Goal: Information Seeking & Learning: Find specific fact

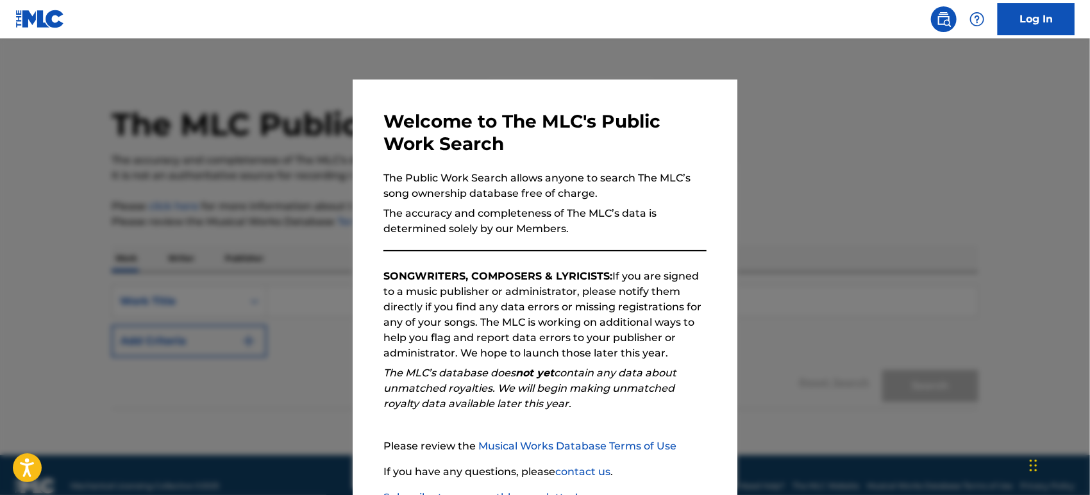
scroll to position [91, 0]
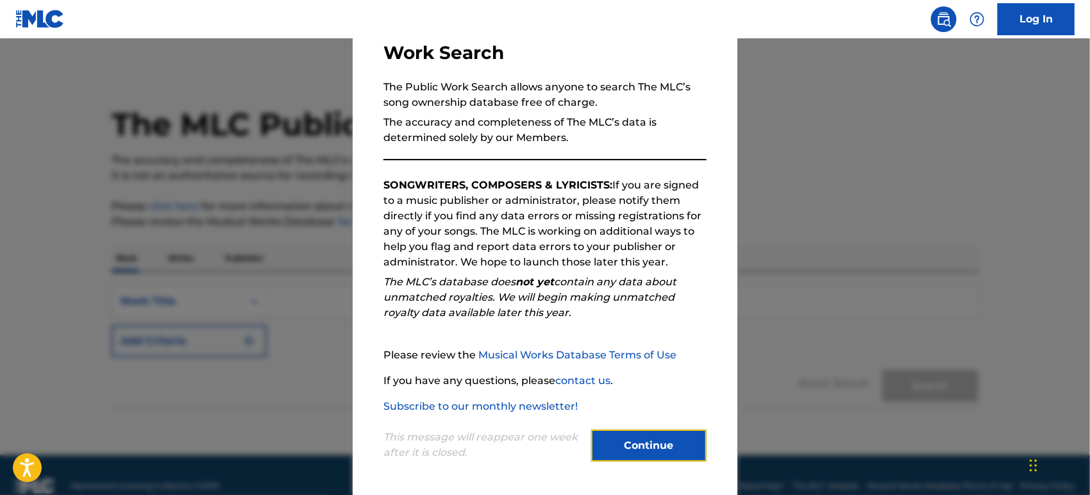
drag, startPoint x: 633, startPoint y: 440, endPoint x: 535, endPoint y: 397, distance: 107.4
click at [633, 440] on button "Continue" at bounding box center [648, 446] width 115 height 32
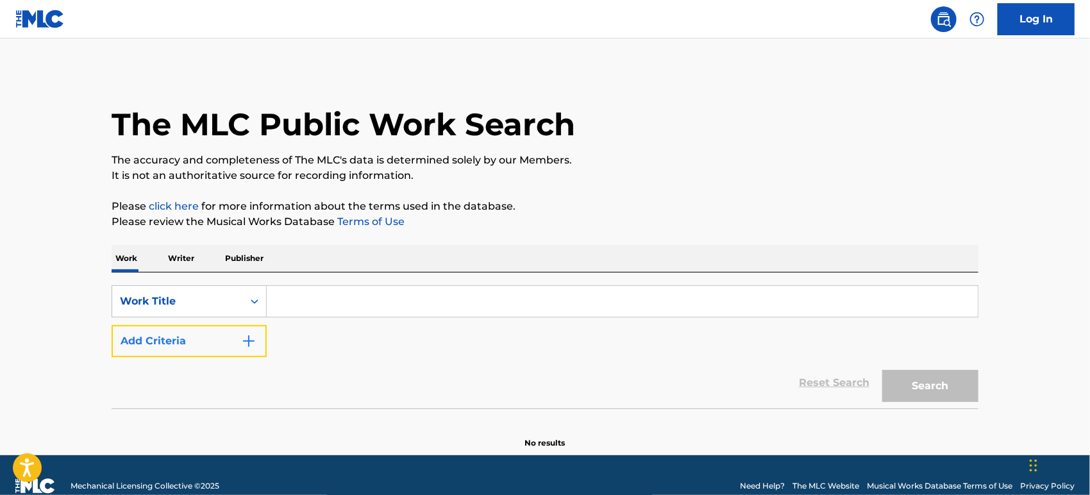
click at [165, 338] on button "Add Criteria" at bounding box center [189, 341] width 155 height 32
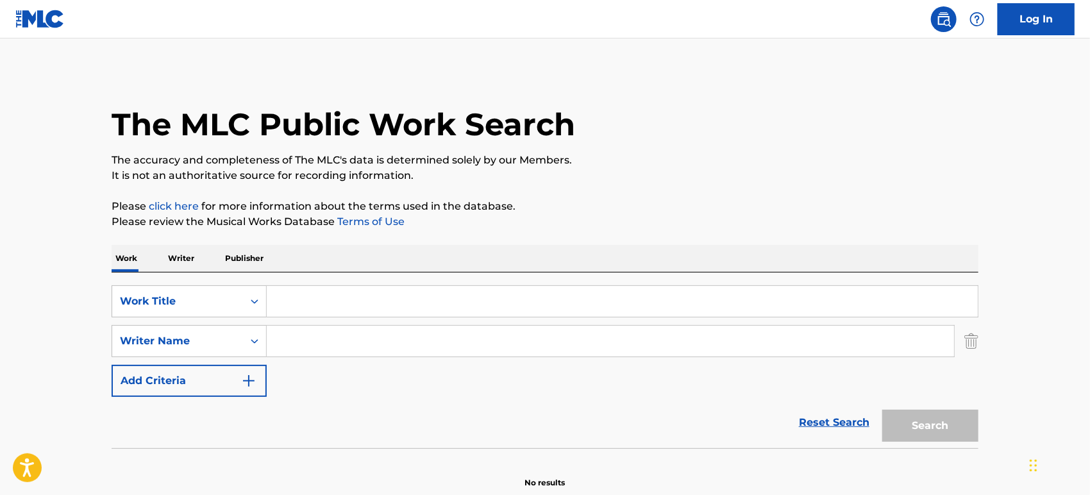
click at [322, 317] on div "Search Form" at bounding box center [623, 301] width 712 height 32
click at [315, 337] on input "Search Form" at bounding box center [610, 341] width 687 height 31
paste input "Marks"
type input "Marks"
click at [336, 300] on input "Search Form" at bounding box center [622, 301] width 711 height 31
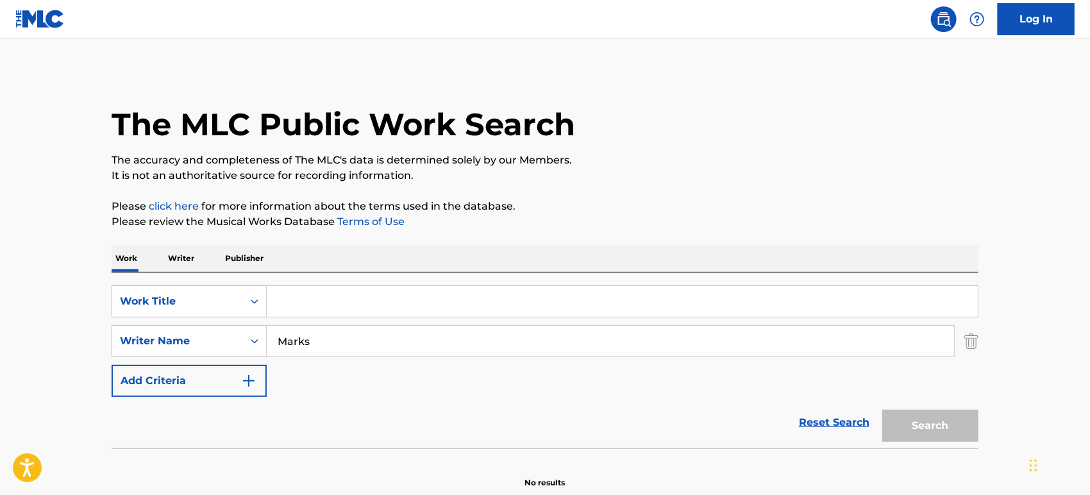
paste input "I HEARD THE BELLS ON [DATE]"
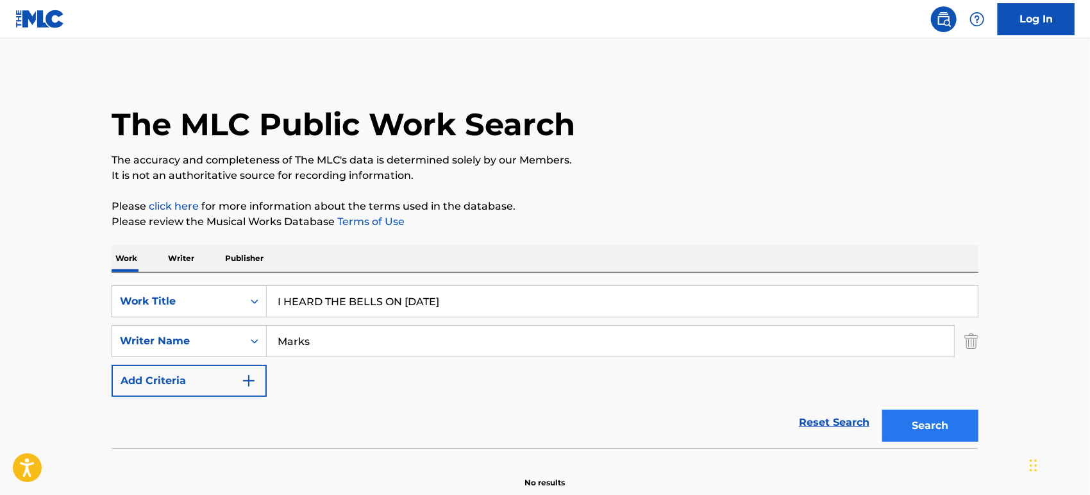
type input "I HEARD THE BELLS ON [DATE]"
click at [947, 425] on button "Search" at bounding box center [930, 426] width 96 height 32
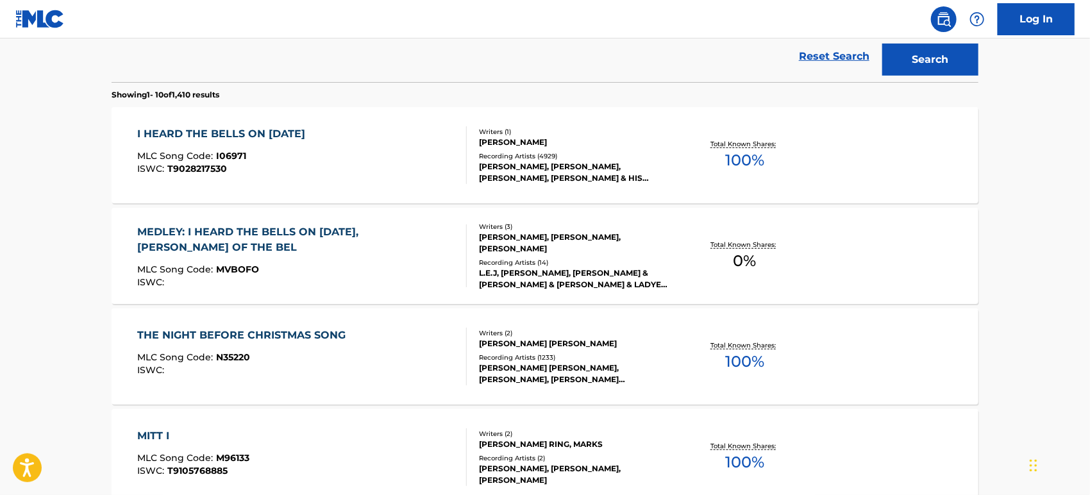
scroll to position [390, 0]
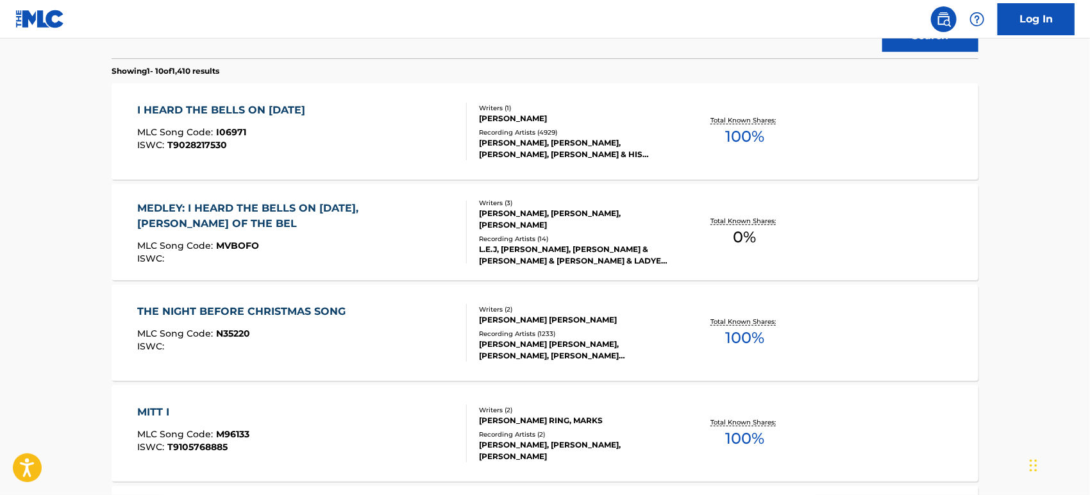
click at [651, 116] on div "[PERSON_NAME]" at bounding box center [576, 119] width 194 height 12
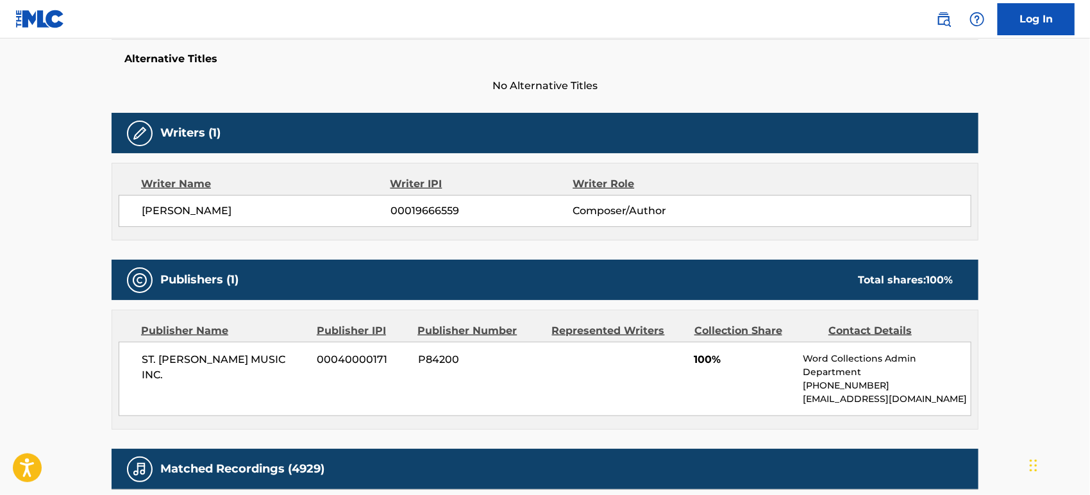
scroll to position [569, 0]
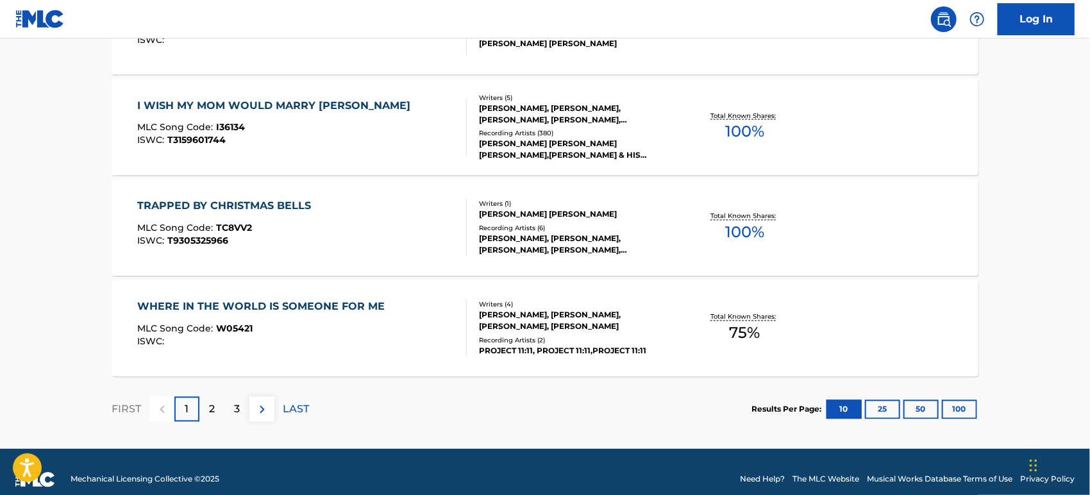
scroll to position [1114, 0]
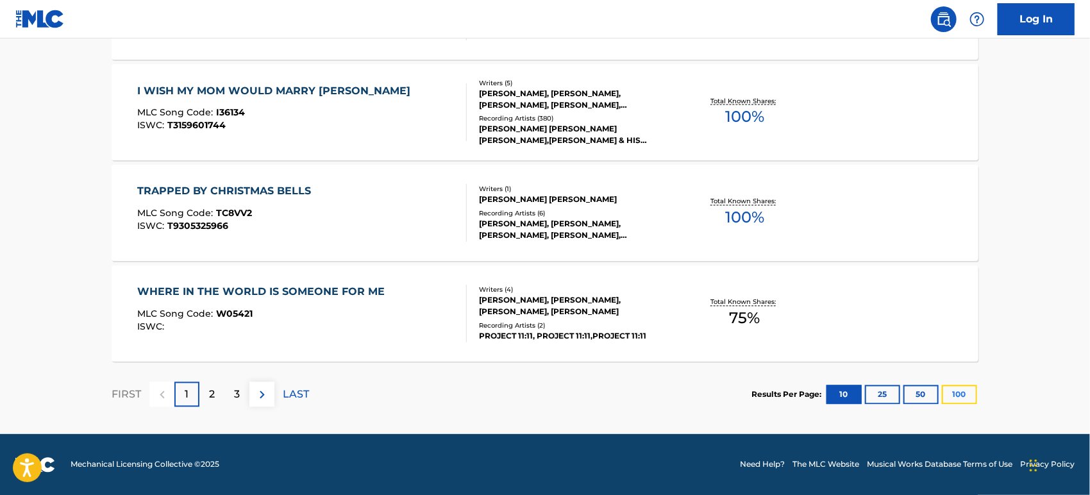
click at [957, 392] on button "100" at bounding box center [959, 394] width 35 height 19
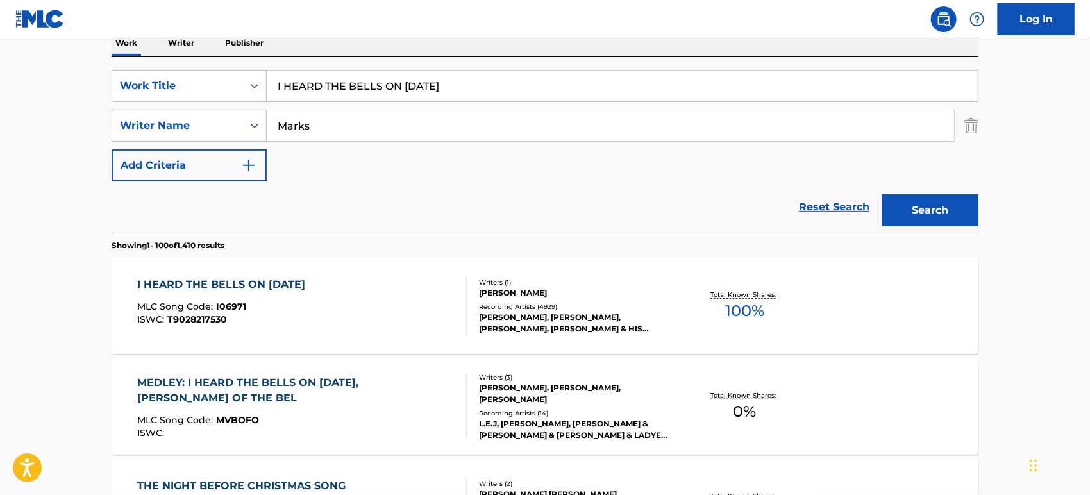
scroll to position [142, 0]
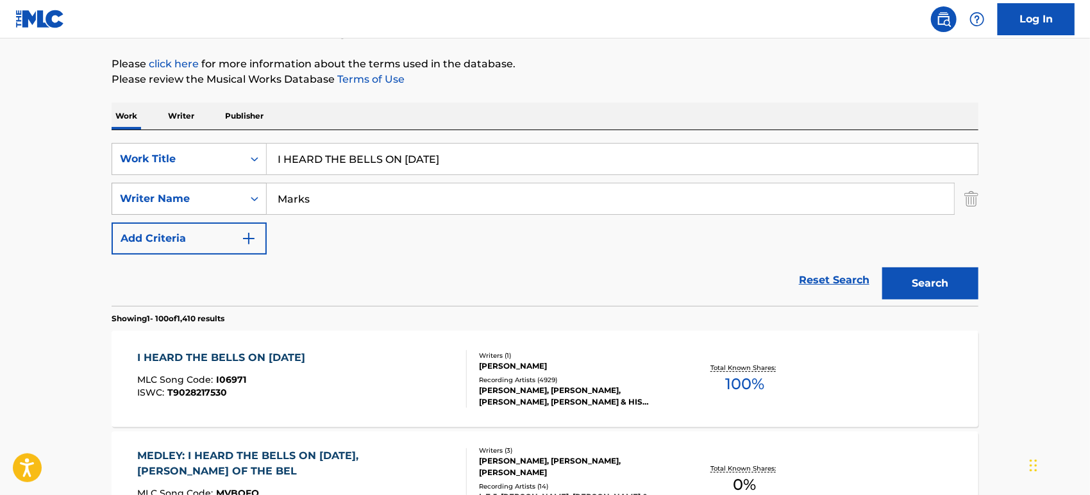
drag, startPoint x: 300, startPoint y: 204, endPoint x: 201, endPoint y: 203, distance: 99.4
click at [201, 203] on div "SearchWithCriteria7f982523-60ec-4996-95e5-64f5082e5b3f Writer Name [PERSON_NAME]" at bounding box center [545, 199] width 867 height 32
paste input "[PERSON_NAME]"
type input "[PERSON_NAME]"
click at [941, 279] on button "Search" at bounding box center [930, 283] width 96 height 32
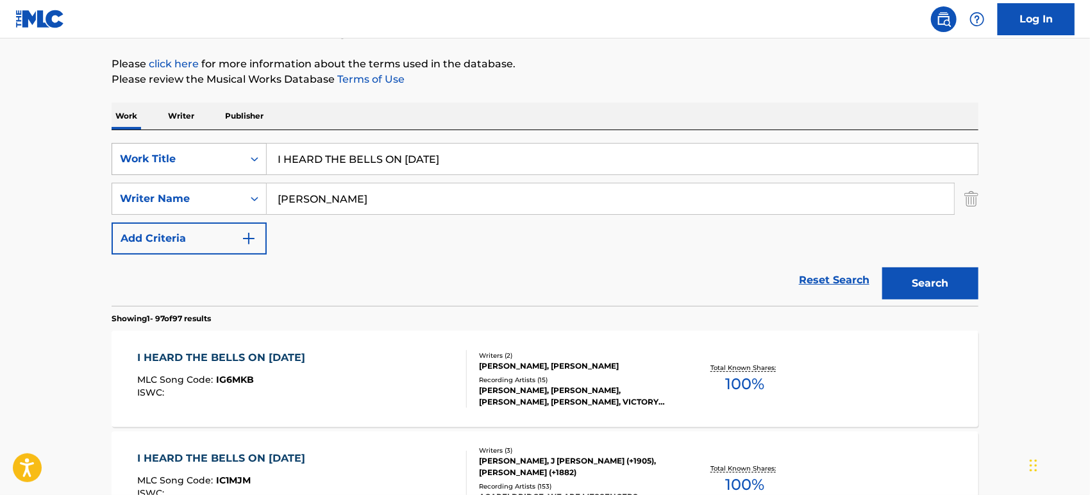
drag, startPoint x: 488, startPoint y: 163, endPoint x: 231, endPoint y: 160, distance: 257.1
click at [231, 160] on div "SearchWithCriteria5cf29f9f-4a9b-4c6c-a24b-3e62be29f314 Work Title I HEARD THE B…" at bounding box center [545, 159] width 867 height 32
click at [417, 153] on input "I HEARD THE BELLS ON [DATE]" at bounding box center [622, 159] width 711 height 31
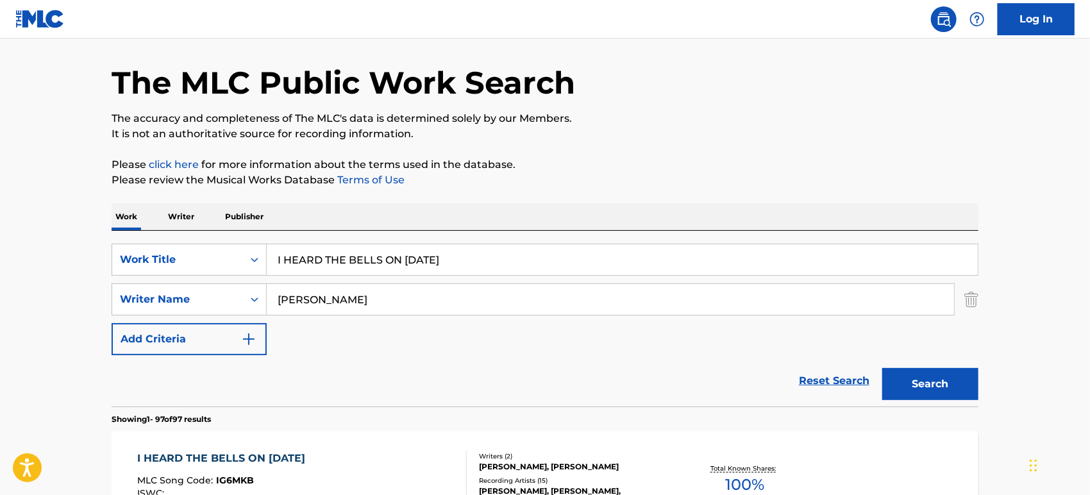
scroll to position [0, 0]
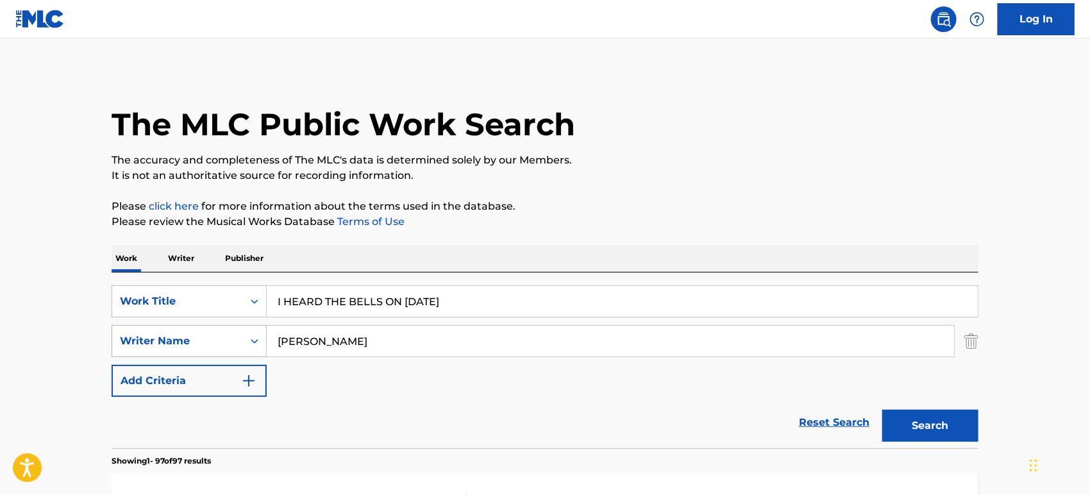
click at [235, 338] on div "Writer Name" at bounding box center [189, 341] width 155 height 32
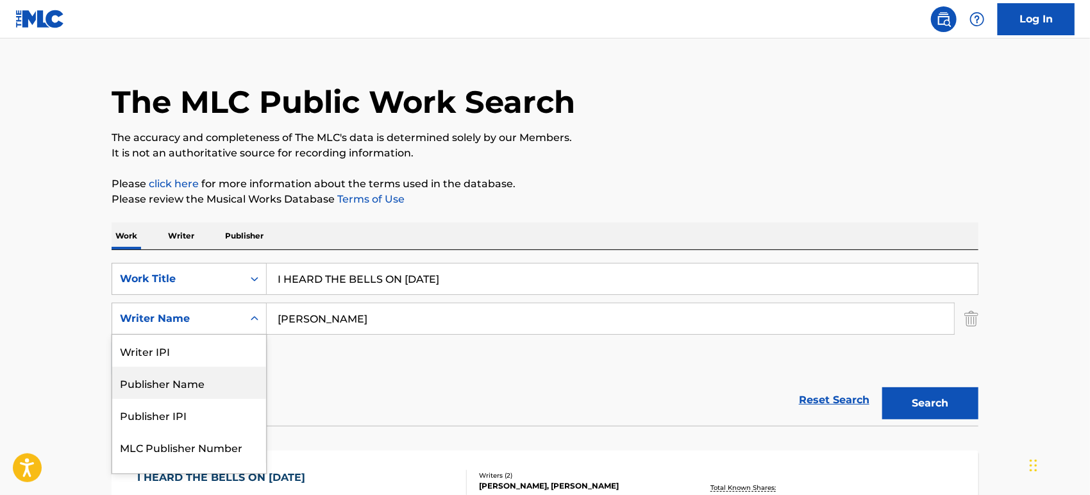
scroll to position [22, 0]
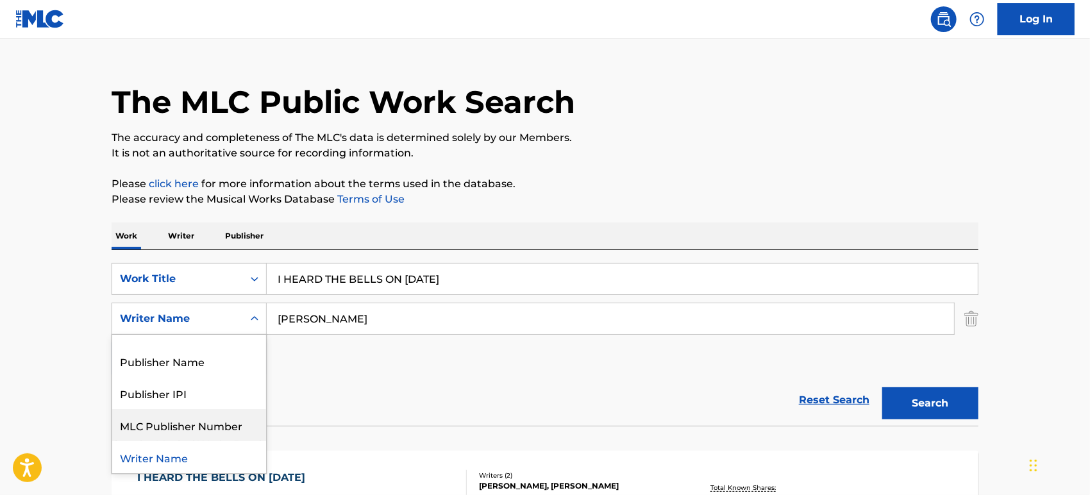
click at [200, 434] on div "MLC Publisher Number" at bounding box center [189, 425] width 154 height 32
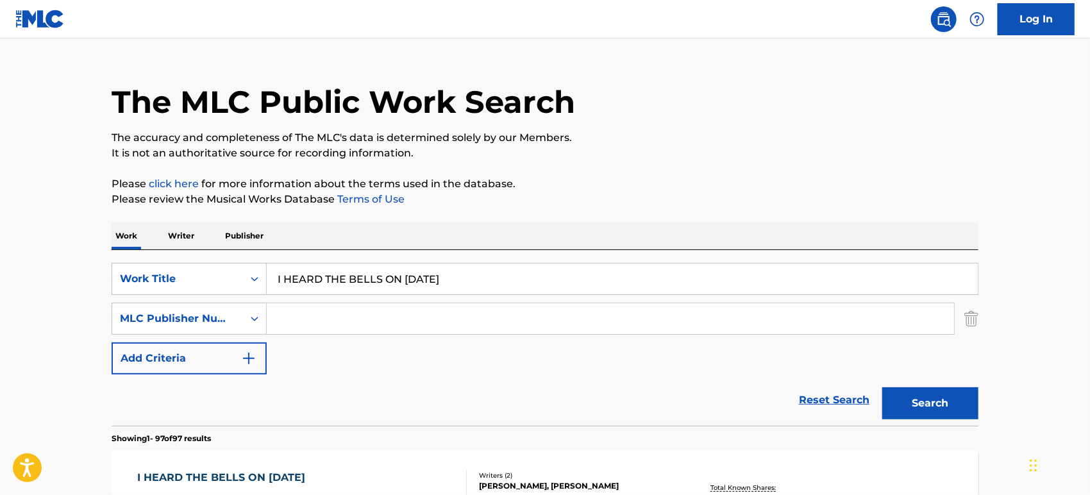
click at [336, 319] on input "Search Form" at bounding box center [610, 318] width 687 height 31
paste input "I17921"
type input "I17921"
click at [920, 404] on button "Search" at bounding box center [930, 403] width 96 height 32
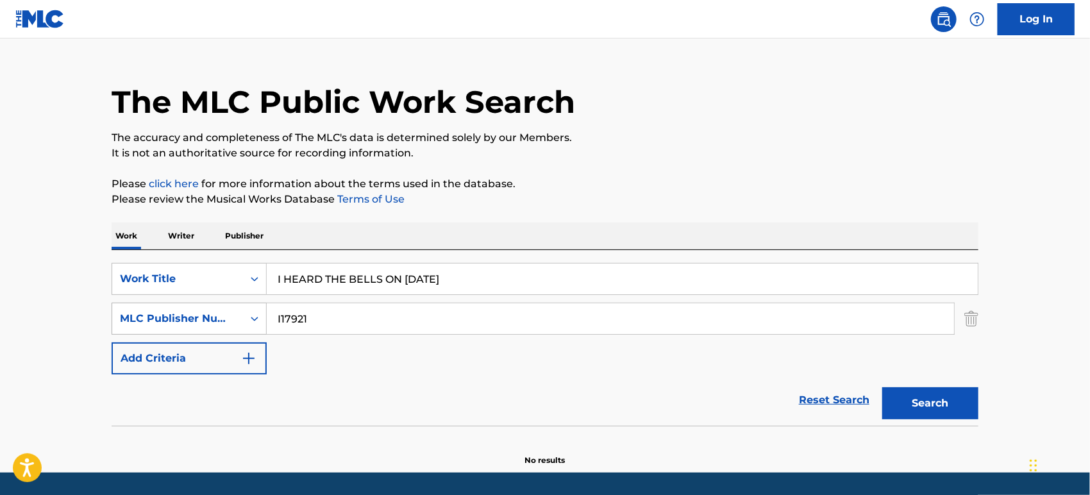
click at [190, 323] on div "MLC Publisher Number" at bounding box center [177, 318] width 115 height 15
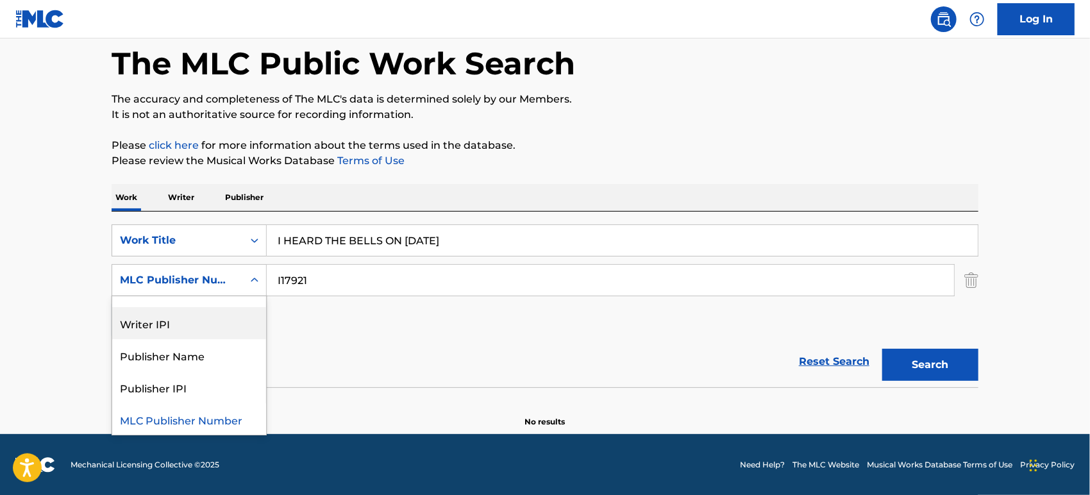
scroll to position [0, 0]
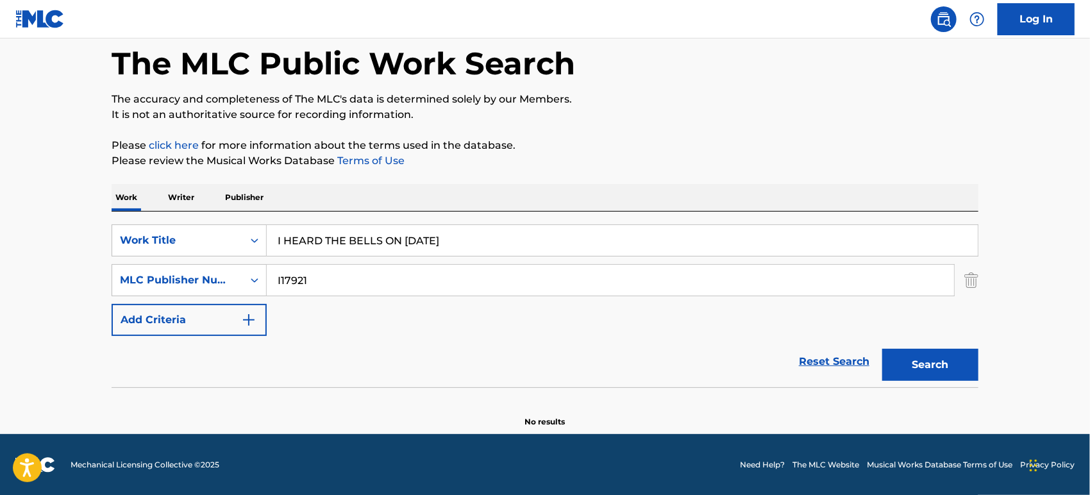
click at [451, 237] on input "I HEARD THE BELLS ON [DATE]" at bounding box center [622, 240] width 711 height 31
drag, startPoint x: 522, startPoint y: 242, endPoint x: 231, endPoint y: 244, distance: 291.7
click at [231, 244] on div "SearchWithCriteria5cf29f9f-4a9b-4c6c-a24b-3e62be29f314 Work Title I HEARD THE B…" at bounding box center [545, 240] width 867 height 32
click at [562, 231] on input "I HEARD THE BELLS ON [DATE]" at bounding box center [622, 240] width 711 height 31
drag, startPoint x: 503, startPoint y: 244, endPoint x: 121, endPoint y: 236, distance: 382.8
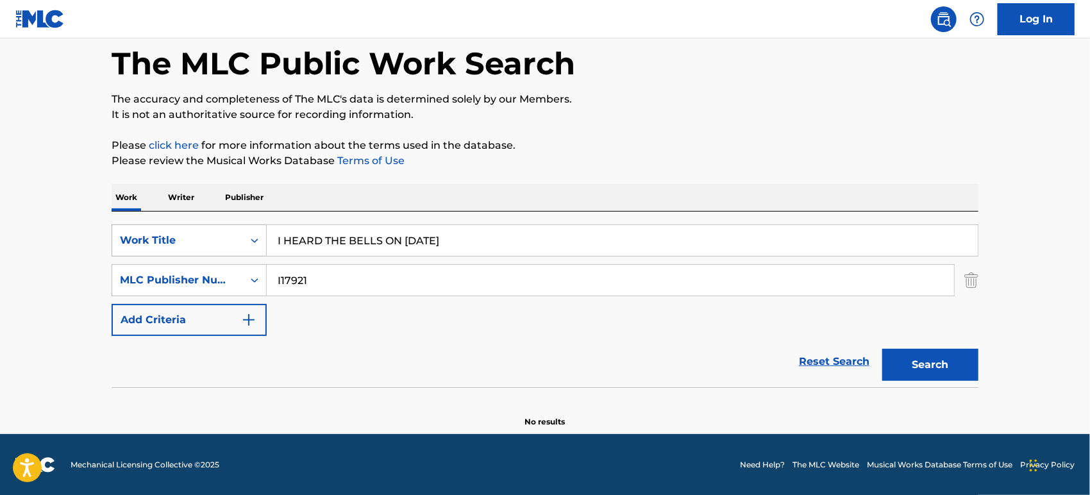
click at [120, 236] on div "SearchWithCriteria5cf29f9f-4a9b-4c6c-a24b-3e62be29f314 Work Title I HEARD THE B…" at bounding box center [545, 240] width 867 height 32
paste input "Do You Know What It Means to Miss [GEOGRAPHIC_DATA]"
type input "Do You Know What It Means to Miss [GEOGRAPHIC_DATA]"
drag, startPoint x: 249, startPoint y: 272, endPoint x: 193, endPoint y: 274, distance: 55.8
click at [183, 272] on div "SearchWithCriteria10ba616f-b686-42aa-a753-ff540d885693 MLC Publisher Number I17…" at bounding box center [545, 280] width 867 height 32
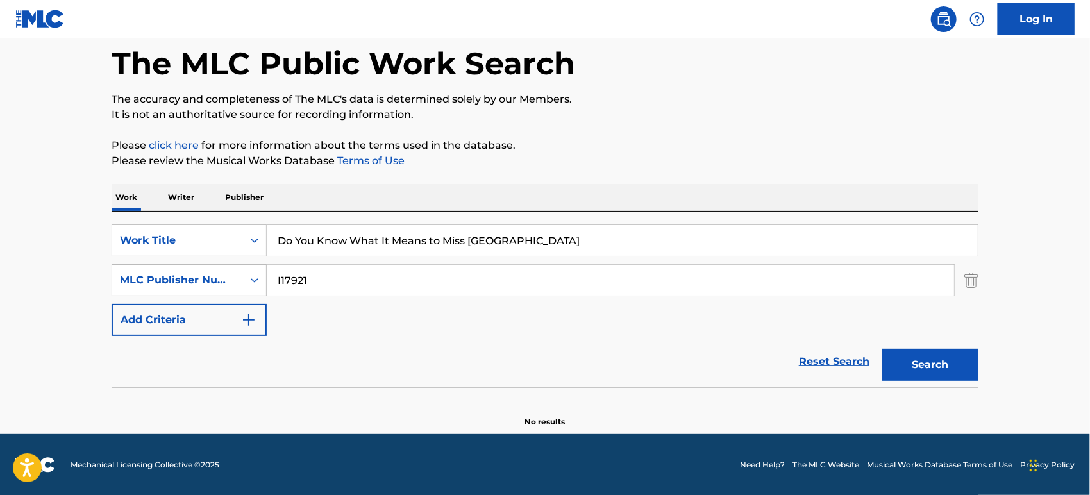
paste input "DeLange"
type input "DeLange"
click at [212, 282] on div "MLC Publisher Number" at bounding box center [177, 279] width 115 height 15
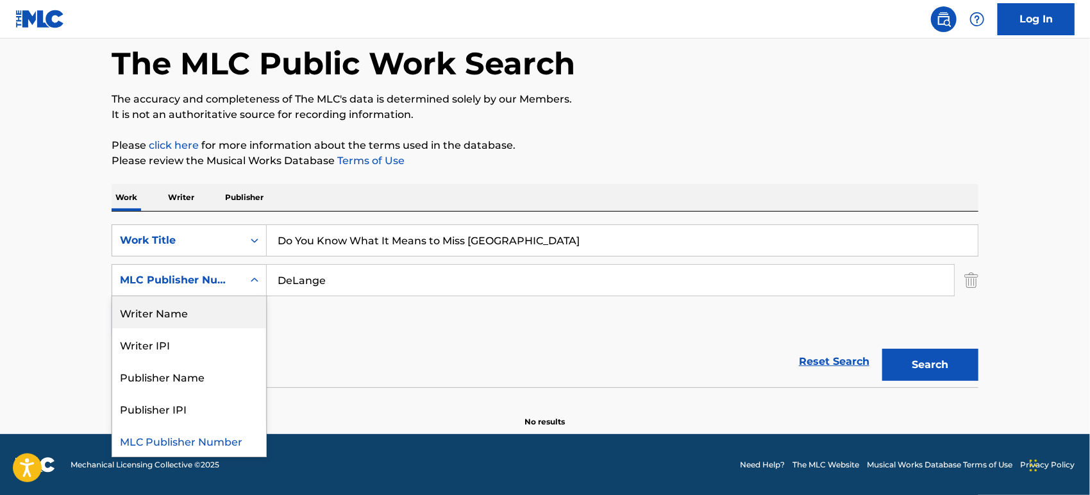
drag, startPoint x: 190, startPoint y: 316, endPoint x: 234, endPoint y: 301, distance: 46.6
click at [190, 315] on div "Writer Name" at bounding box center [189, 312] width 154 height 32
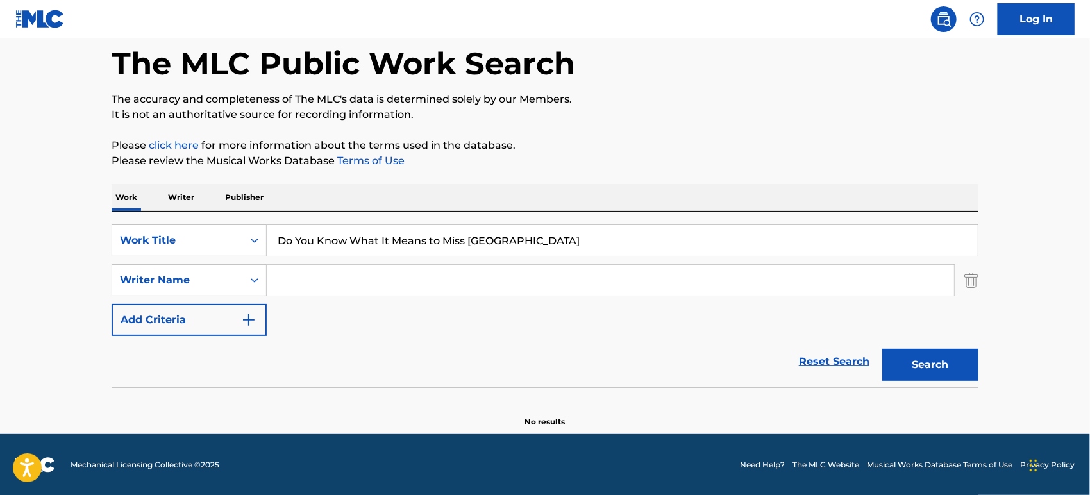
drag, startPoint x: 234, startPoint y: 301, endPoint x: 303, endPoint y: 283, distance: 71.5
click at [303, 283] on input "Search Form" at bounding box center [610, 280] width 687 height 31
paste input "DeLange"
type input "DeLange"
click at [930, 359] on button "Search" at bounding box center [930, 365] width 96 height 32
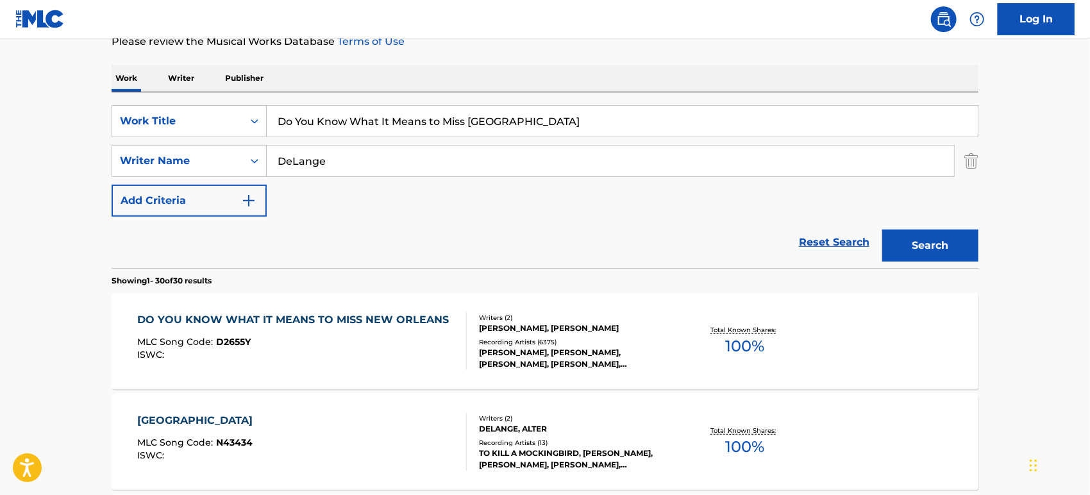
scroll to position [103, 0]
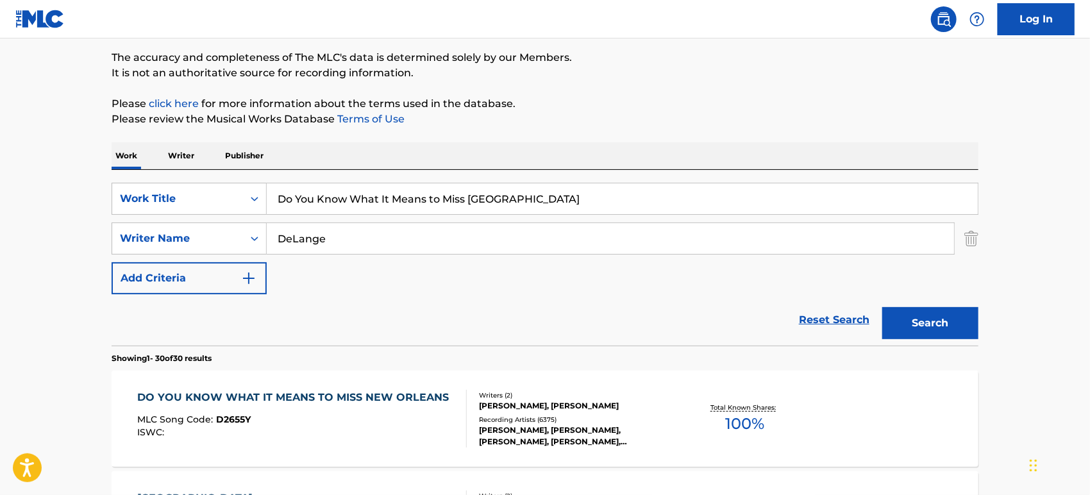
drag, startPoint x: 544, startPoint y: 187, endPoint x: 149, endPoint y: 179, distance: 395.0
click at [149, 179] on div "SearchWithCriteria5cf29f9f-4a9b-4c6c-a24b-3e62be29f314 Work Title Do You Know W…" at bounding box center [545, 258] width 867 height 176
click at [418, 198] on input "Do You Know What It Means to Miss [GEOGRAPHIC_DATA]" at bounding box center [622, 198] width 711 height 31
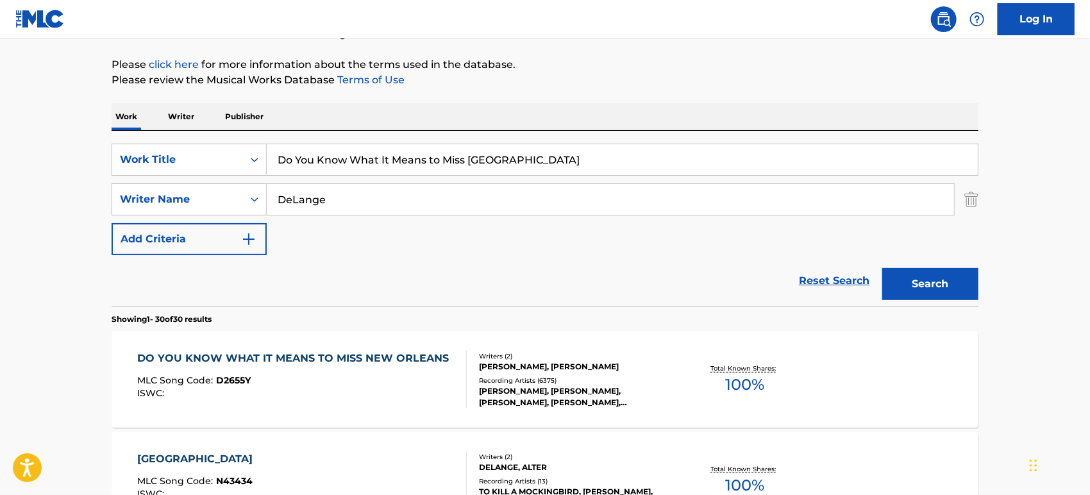
scroll to position [142, 0]
click at [566, 381] on div "Recording Artists ( 6375 )" at bounding box center [576, 380] width 194 height 10
